Goal: Task Accomplishment & Management: Manage account settings

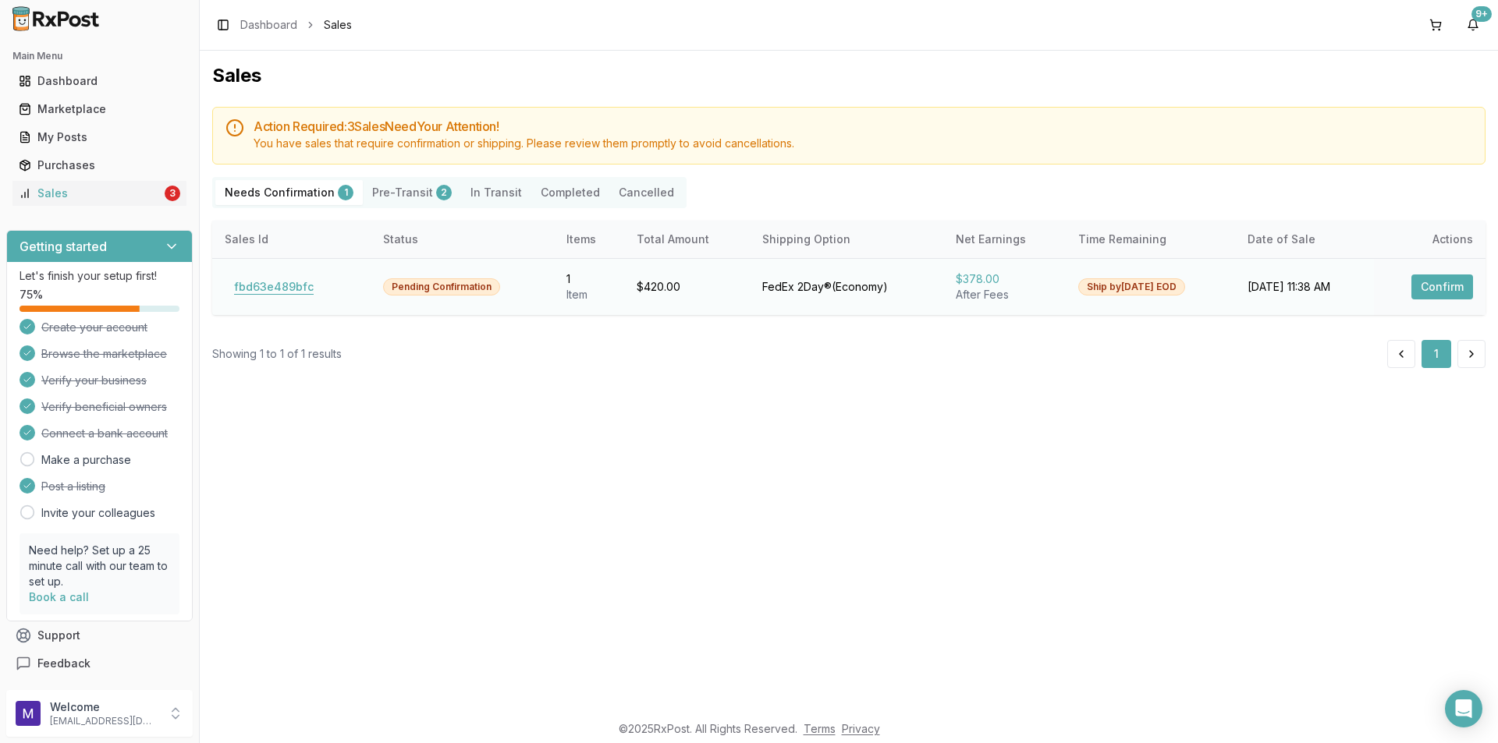
click at [269, 289] on button "fbd63e489bfc" at bounding box center [274, 287] width 98 height 25
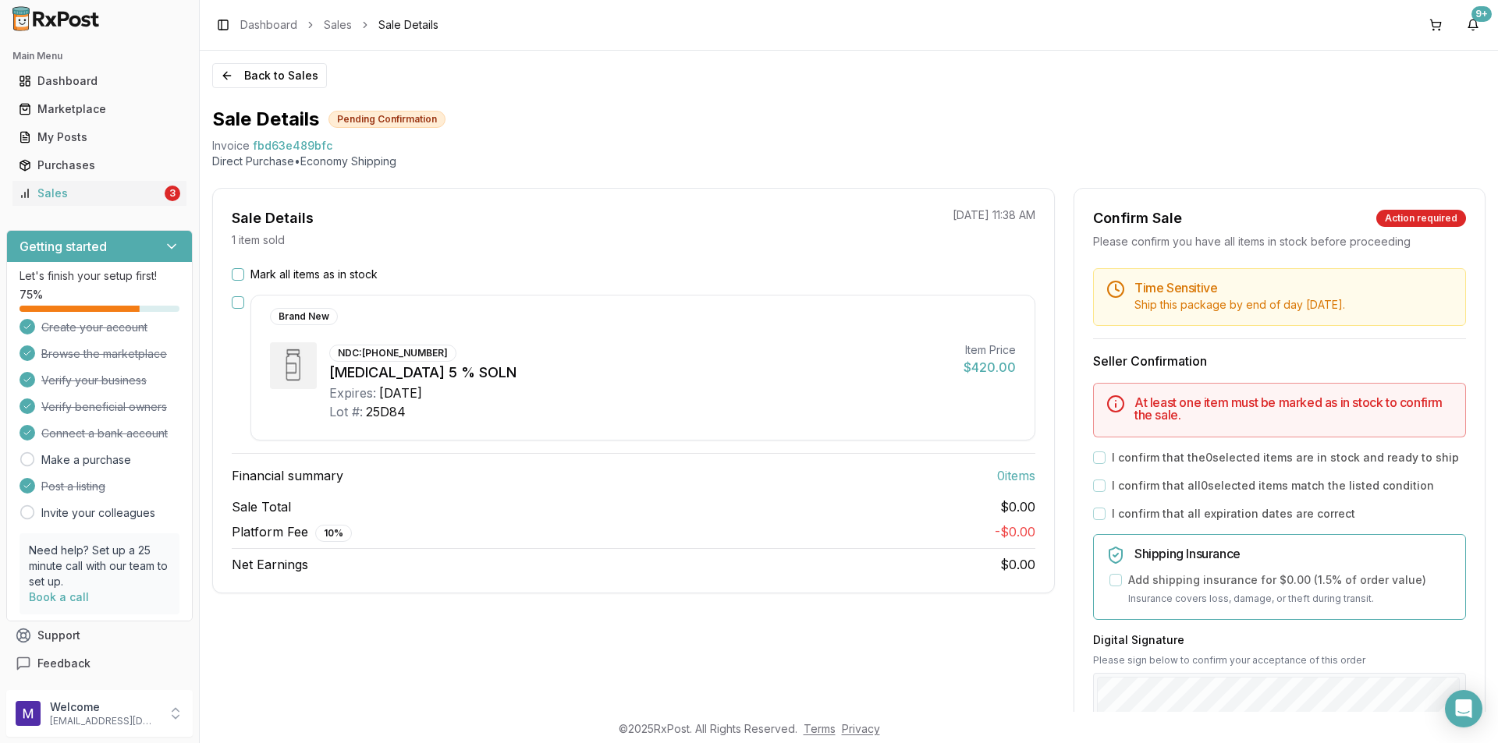
click at [247, 271] on div "Mark all items as in stock" at bounding box center [634, 275] width 804 height 16
click at [239, 276] on button "Mark all items as in stock" at bounding box center [238, 274] width 12 height 12
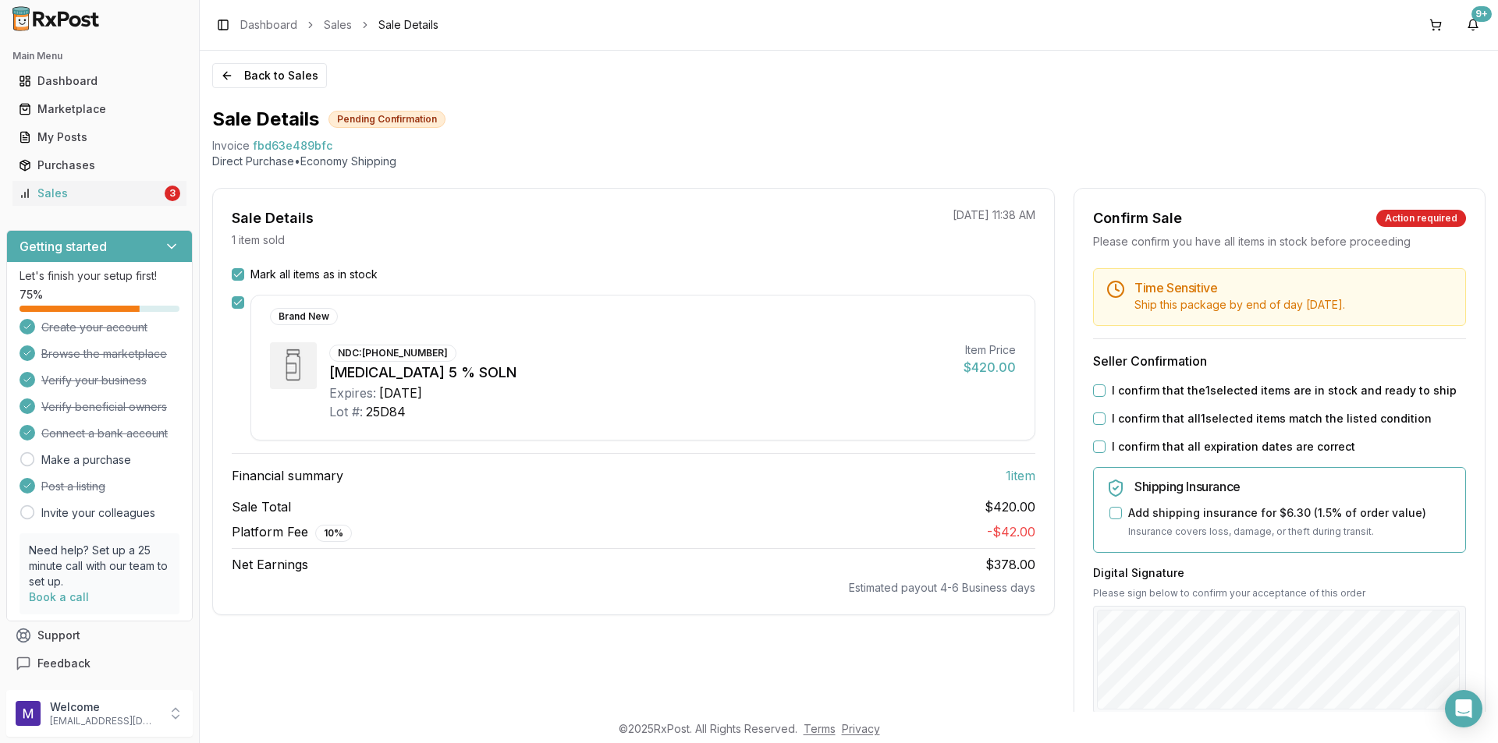
click at [1102, 392] on div "I confirm that the 1 selected items are in stock and ready to ship" at bounding box center [1279, 391] width 373 height 16
click at [1100, 392] on button "I confirm that the 1 selected items are in stock and ready to ship" at bounding box center [1099, 391] width 12 height 12
click at [1098, 421] on button "I confirm that all 1 selected items match the listed condition" at bounding box center [1099, 419] width 12 height 12
click at [1096, 443] on button "I confirm that all expiration dates are correct" at bounding box center [1099, 447] width 12 height 12
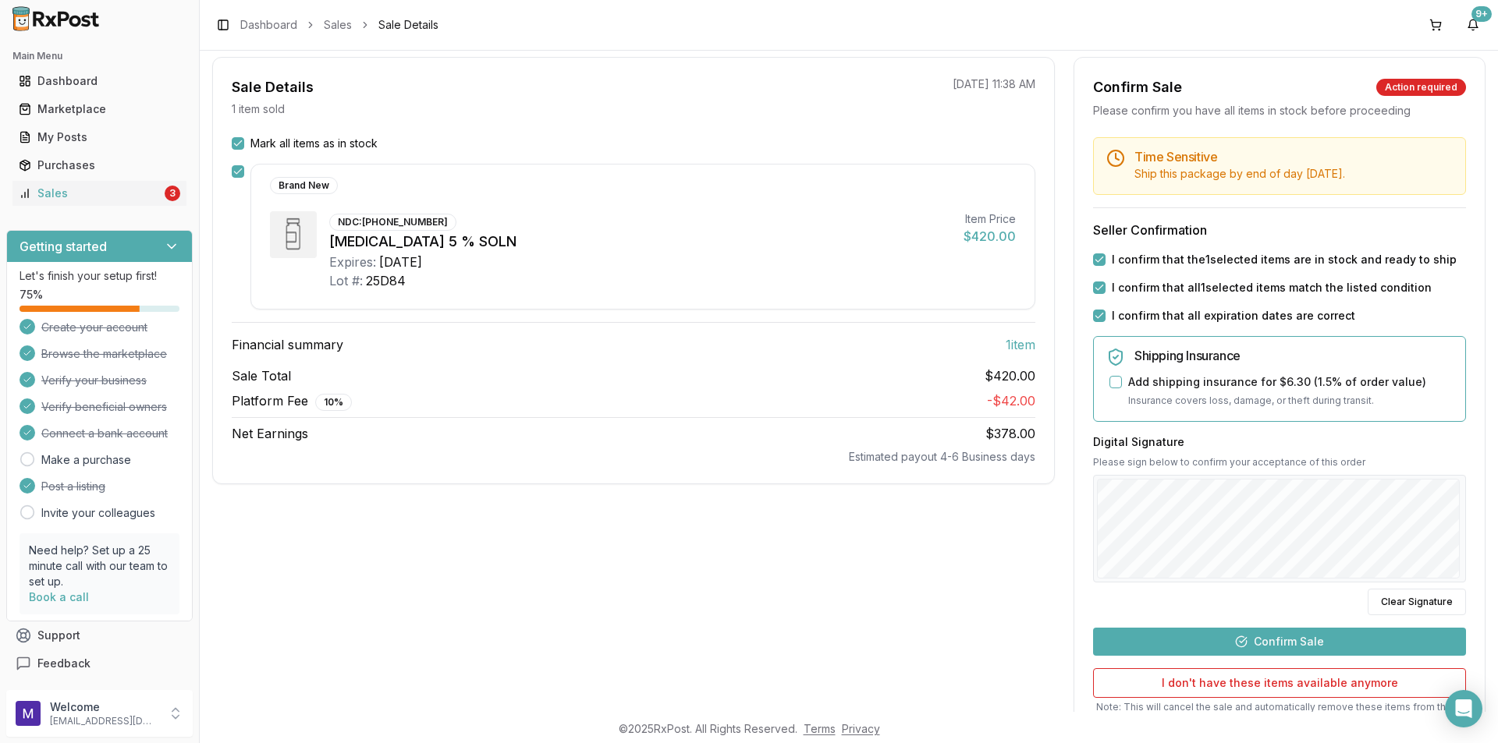
scroll to position [260, 0]
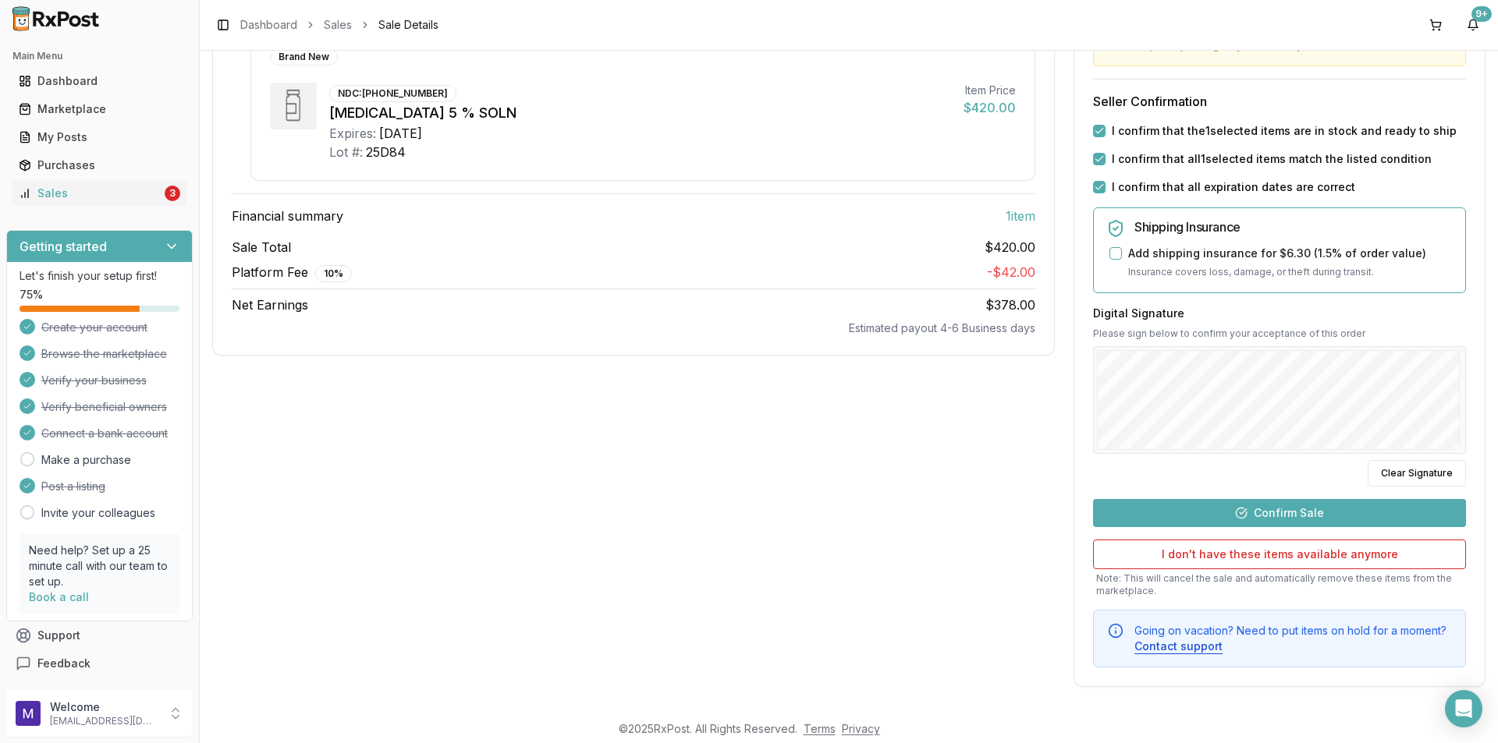
click at [1379, 513] on button "Confirm Sale" at bounding box center [1279, 513] width 373 height 28
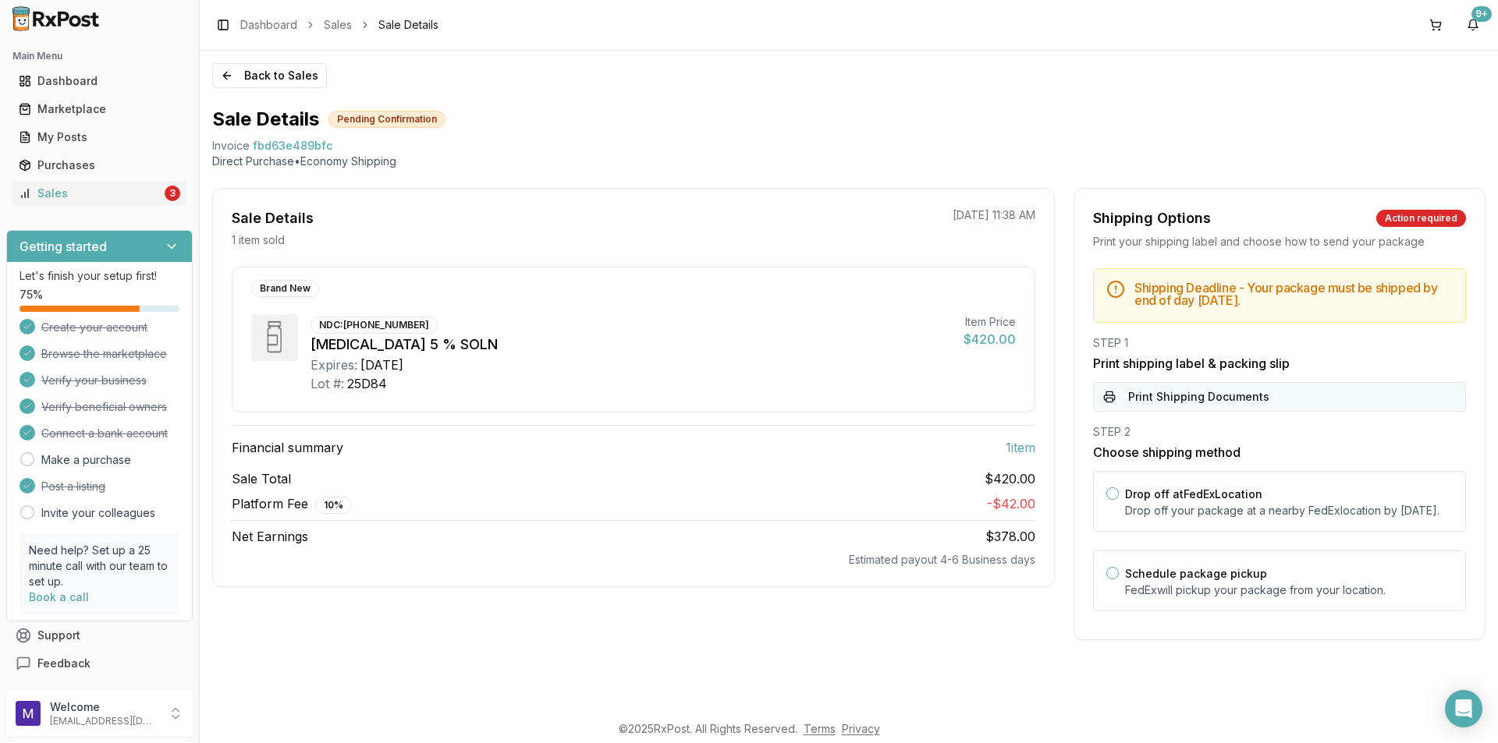
click at [1176, 393] on button "Print Shipping Documents" at bounding box center [1279, 397] width 373 height 30
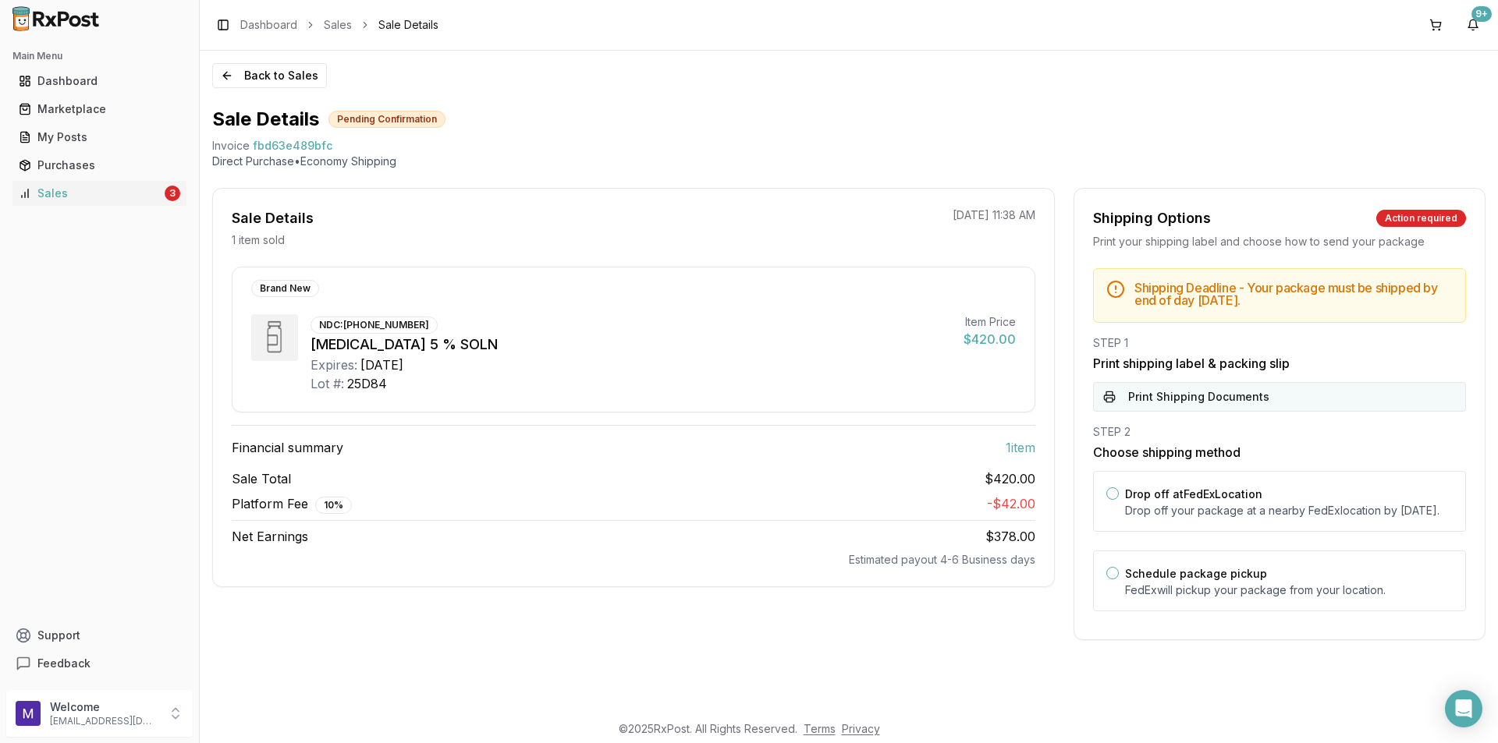
click at [1236, 399] on button "Print Shipping Documents" at bounding box center [1279, 397] width 373 height 30
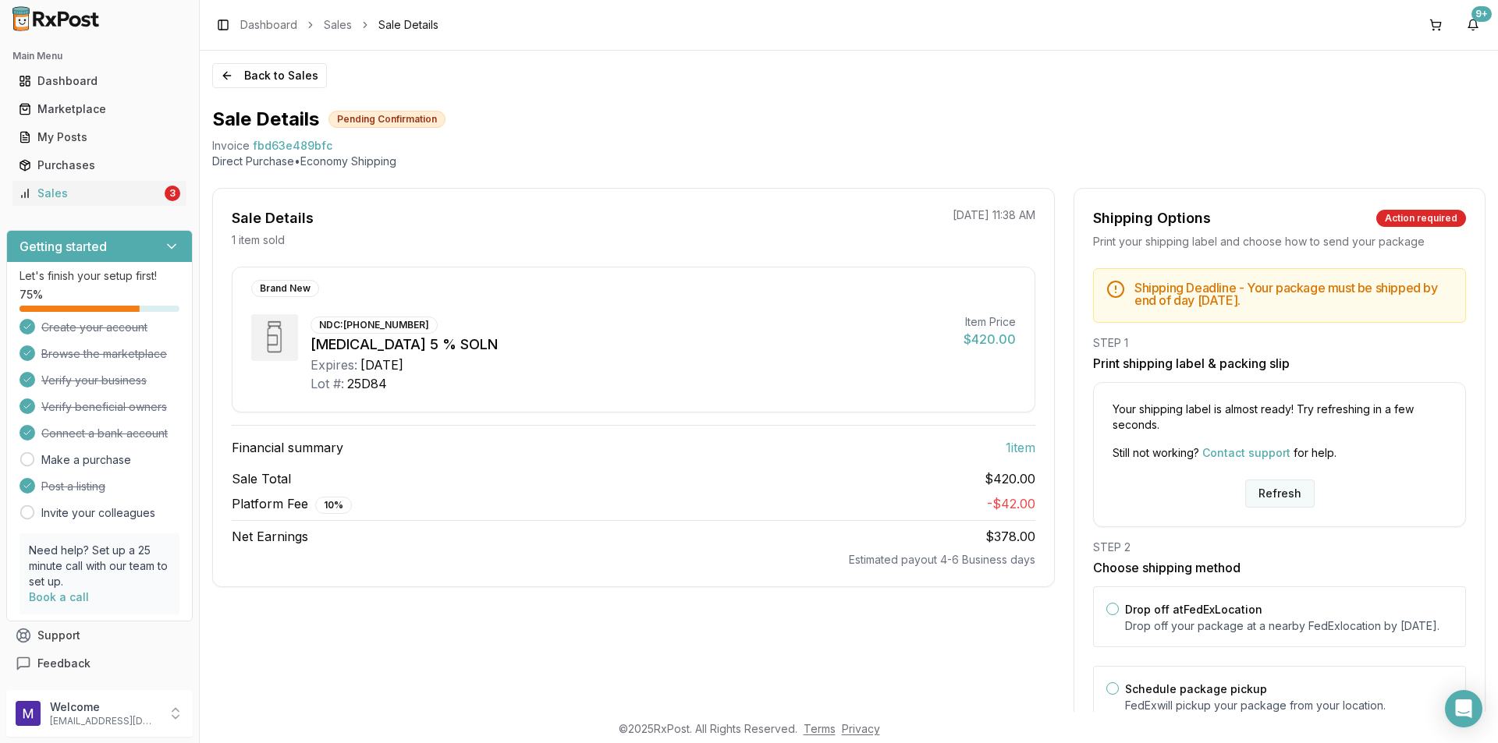
click at [1268, 487] on button "Refresh" at bounding box center [1279, 494] width 69 height 28
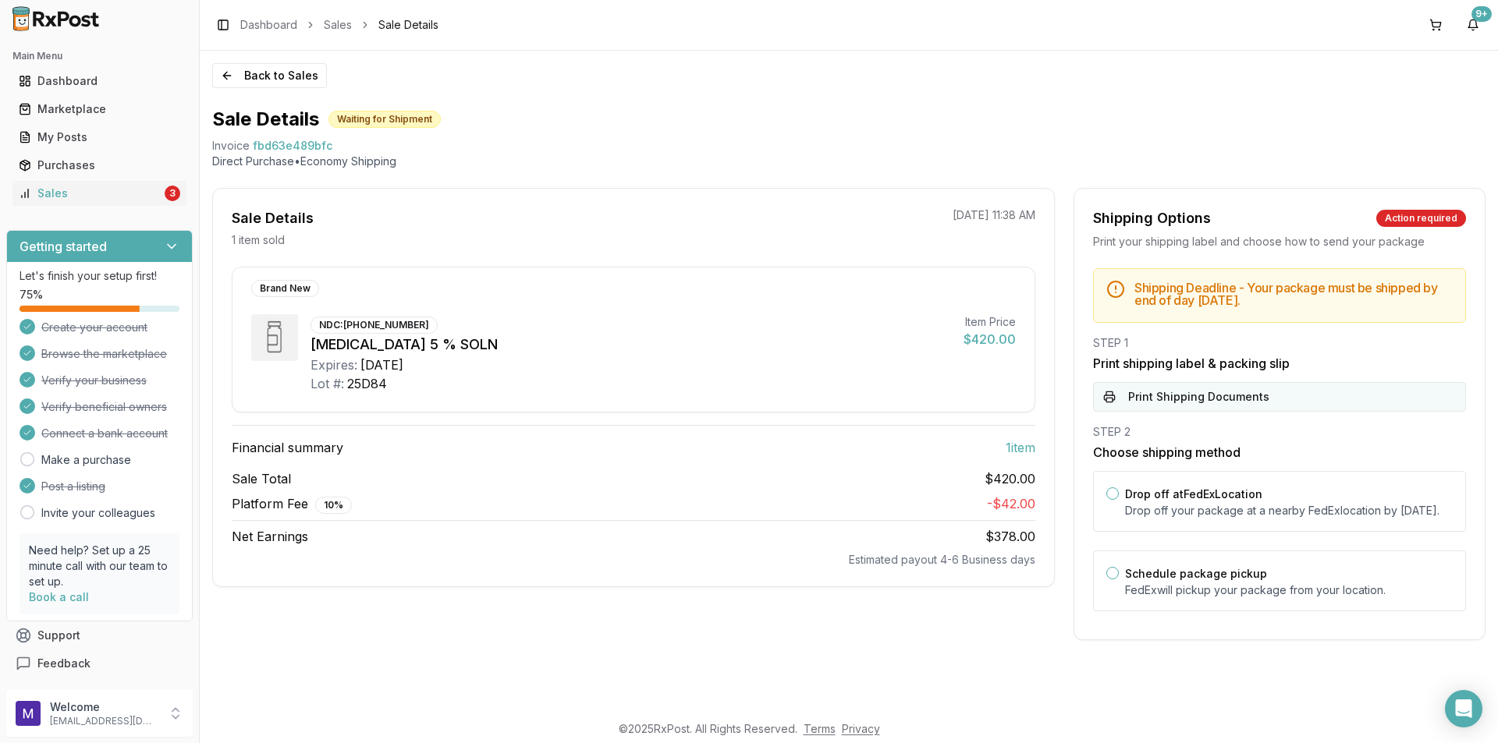
click at [1161, 403] on button "Print Shipping Documents" at bounding box center [1279, 397] width 373 height 30
click at [100, 195] on div "Sales" at bounding box center [90, 194] width 143 height 16
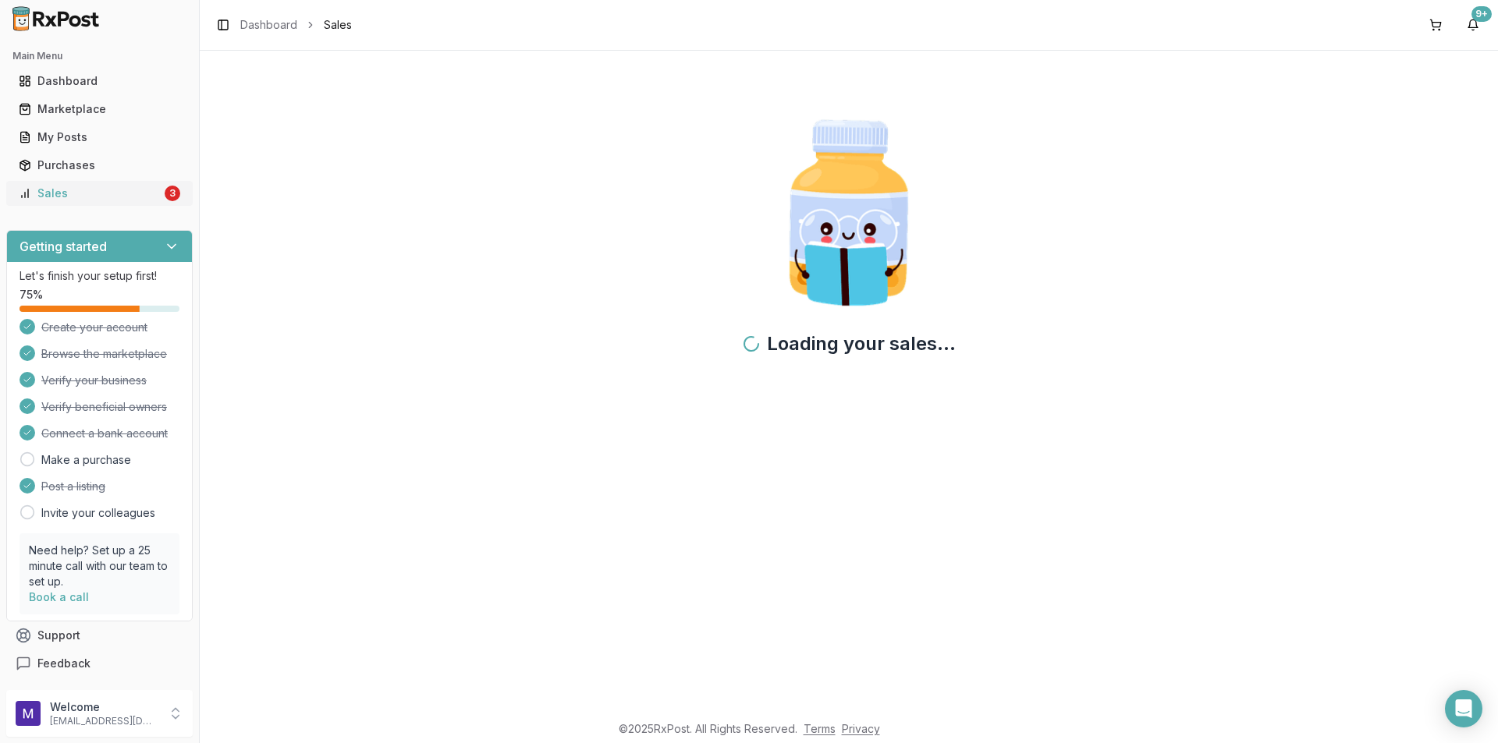
click at [100, 195] on div "Sales" at bounding box center [90, 194] width 143 height 16
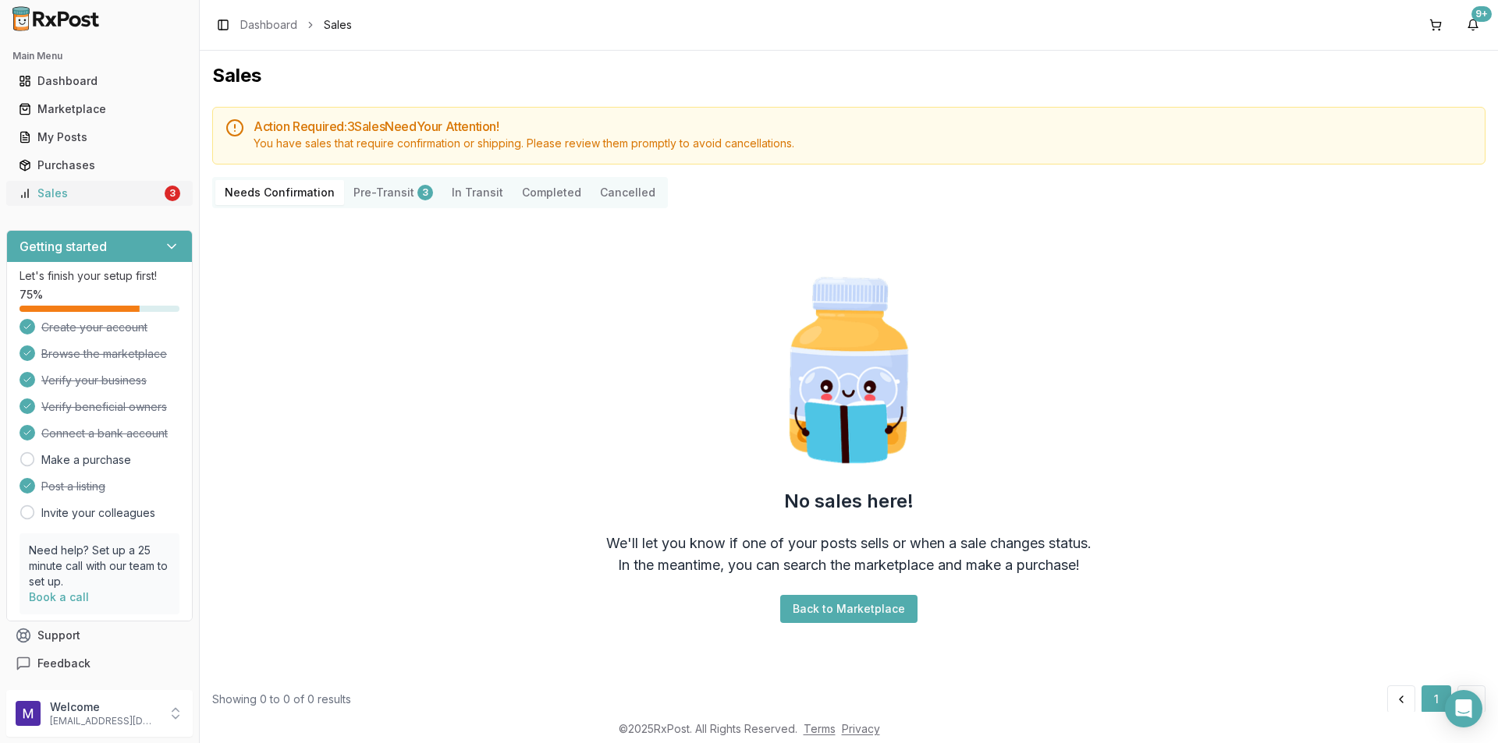
click at [107, 193] on div "Sales" at bounding box center [90, 194] width 143 height 16
click at [56, 189] on div "Sales" at bounding box center [90, 194] width 143 height 16
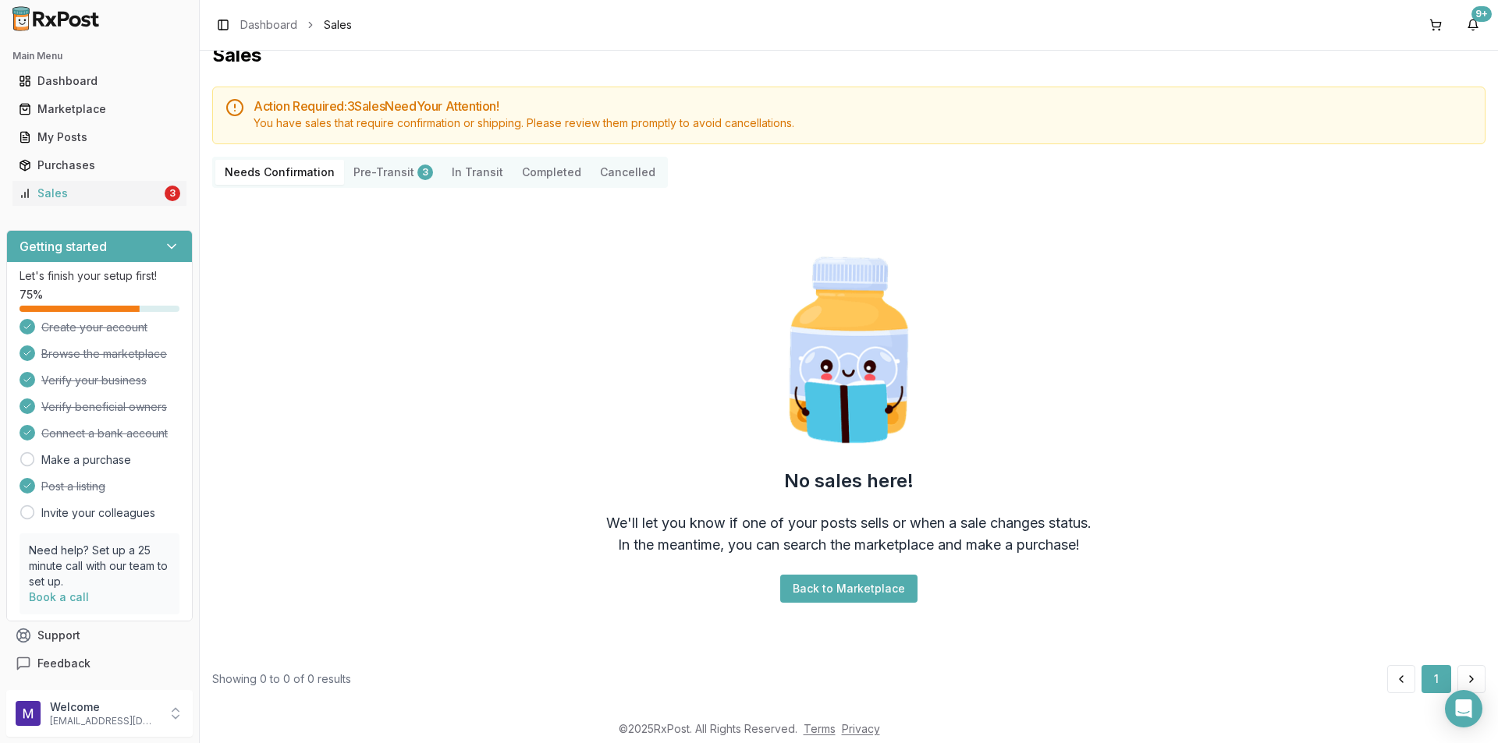
scroll to position [27, 0]
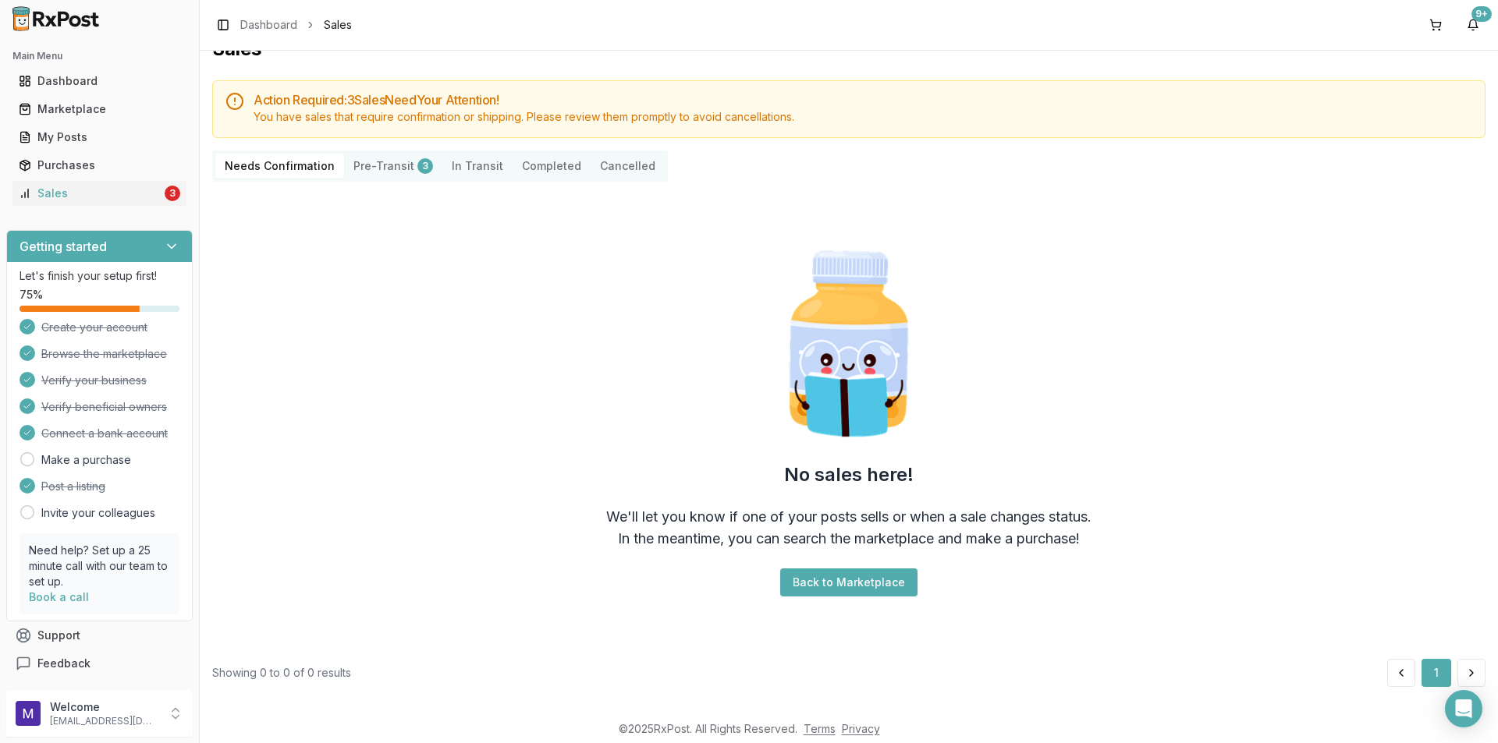
click at [379, 168] on button "Pre-Transit 3" at bounding box center [393, 166] width 98 height 25
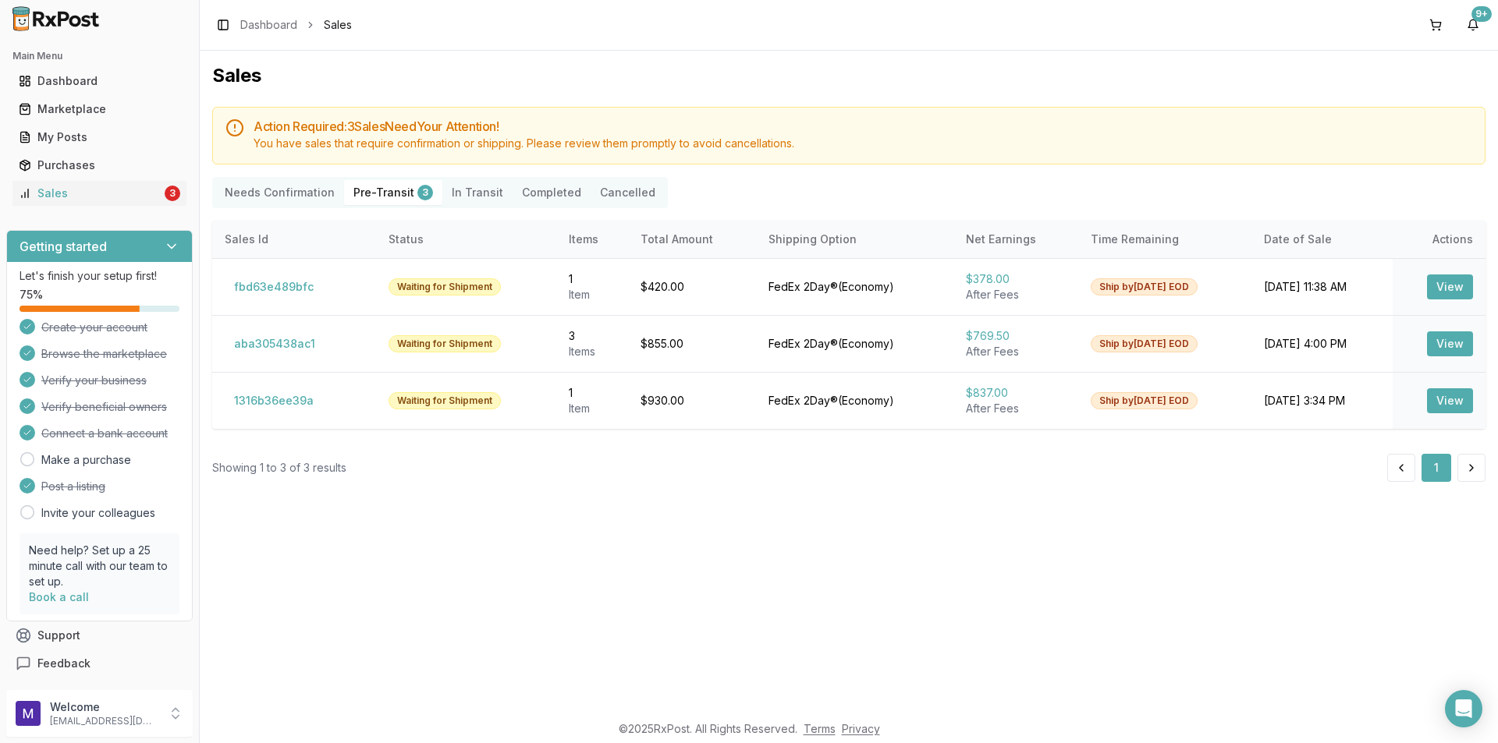
drag, startPoint x: 293, startPoint y: 182, endPoint x: 305, endPoint y: 176, distance: 13.3
click at [293, 181] on Confirmation "Needs Confirmation" at bounding box center [279, 192] width 129 height 25
